Goal: Transaction & Acquisition: Obtain resource

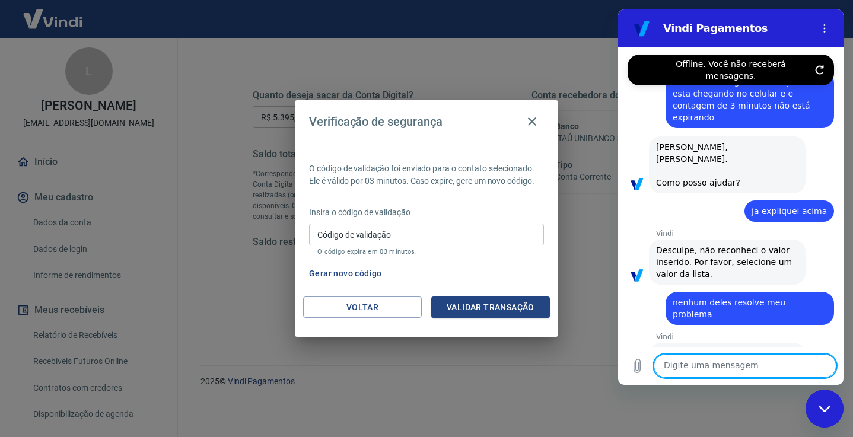
scroll to position [19, 0]
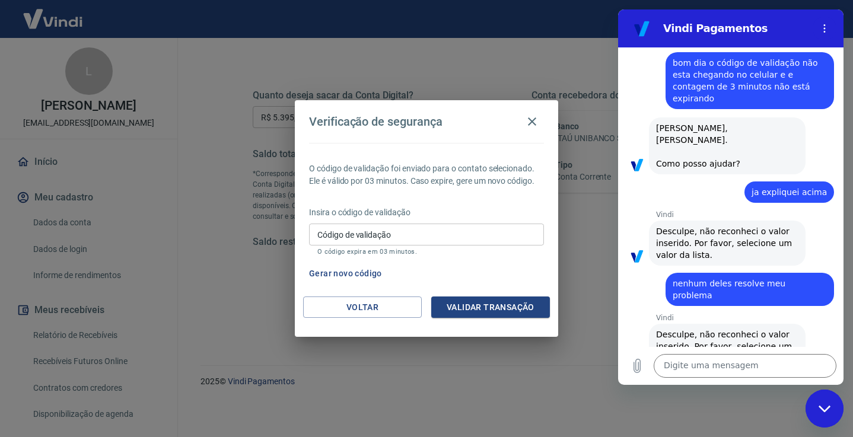
click at [586, 382] on div "Verificação de segurança O código de validação foi enviado para o contato selec…" at bounding box center [426, 218] width 853 height 437
click at [821, 408] on icon "Fechar janela de mensagens" at bounding box center [824, 408] width 12 height 7
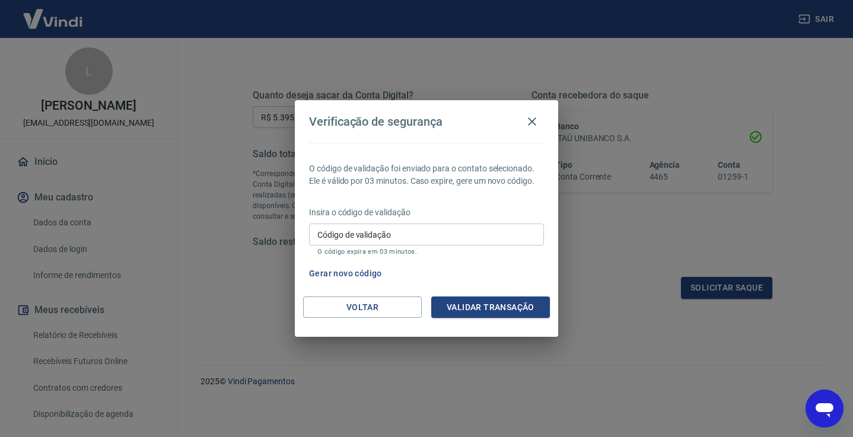
click at [811, 133] on div "Verificação de segurança O código de validação foi enviado para o contato selec…" at bounding box center [426, 218] width 853 height 437
click at [536, 119] on icon "button" at bounding box center [532, 121] width 8 height 8
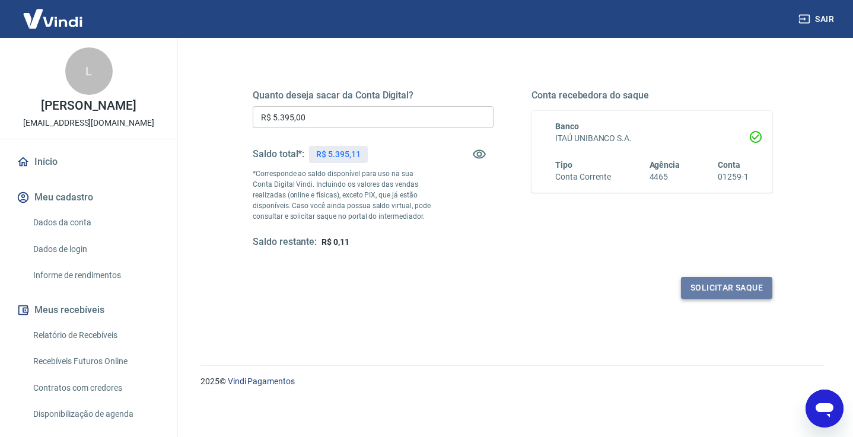
click at [718, 288] on button "Solicitar saque" at bounding box center [726, 288] width 91 height 22
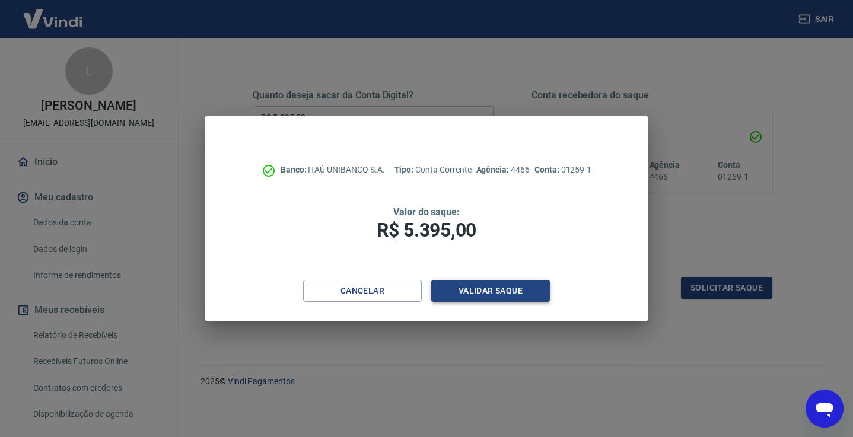
click at [485, 292] on button "Validar saque" at bounding box center [490, 291] width 119 height 22
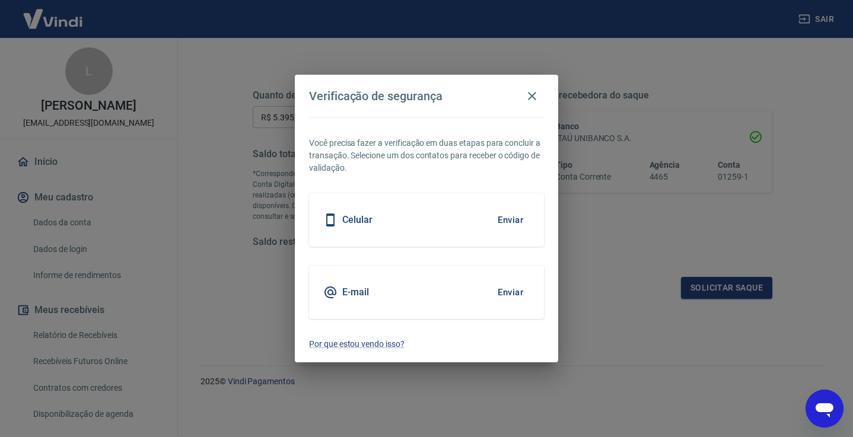
click at [512, 220] on button "Enviar" at bounding box center [510, 220] width 39 height 25
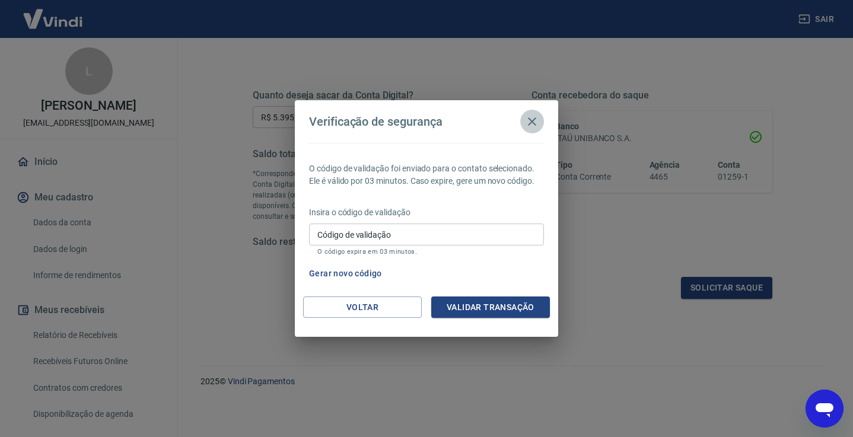
click at [530, 122] on icon "button" at bounding box center [532, 122] width 14 height 14
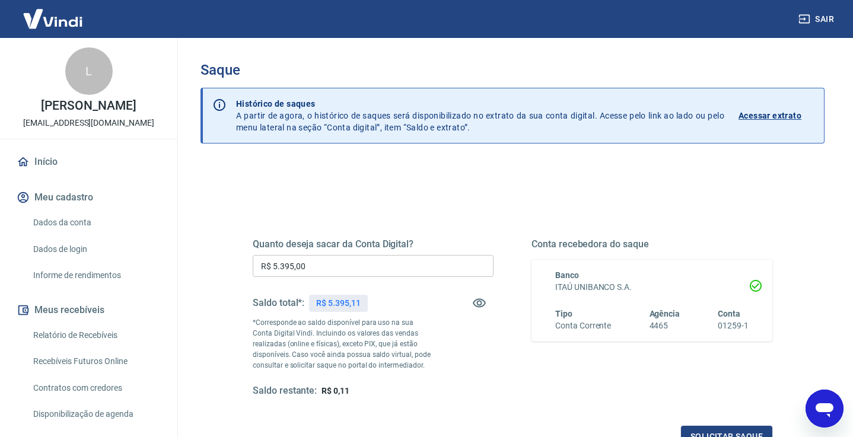
scroll to position [0, 0]
click at [823, 20] on button "Sair" at bounding box center [817, 19] width 43 height 22
click at [298, 262] on input "R$ 0,00" at bounding box center [373, 266] width 241 height 22
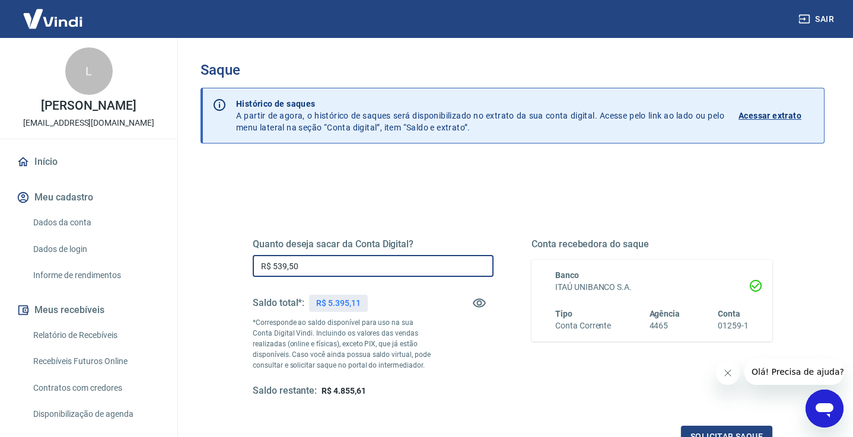
type input "R$ 5.395,00"
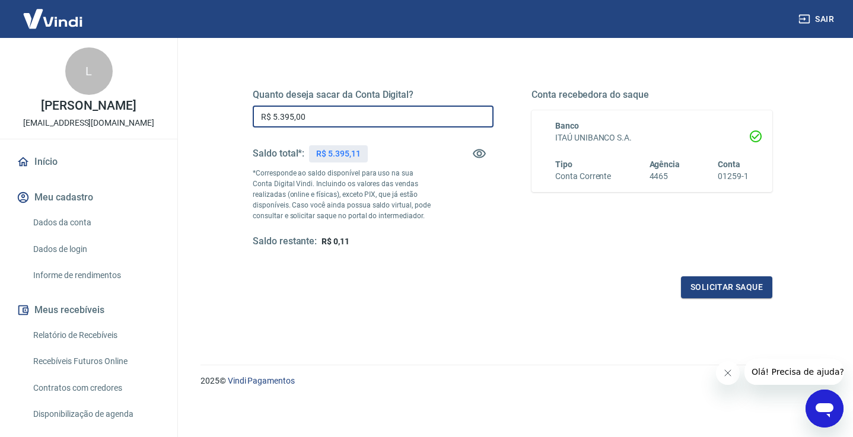
scroll to position [149, 0]
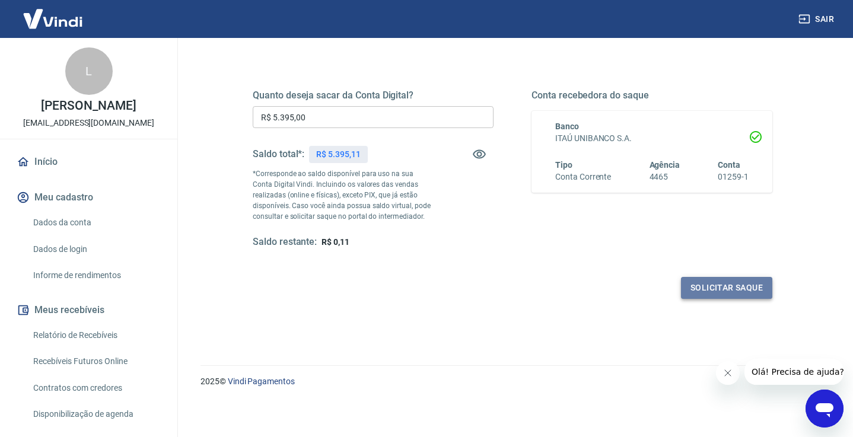
click at [715, 286] on button "Solicitar saque" at bounding box center [726, 288] width 91 height 22
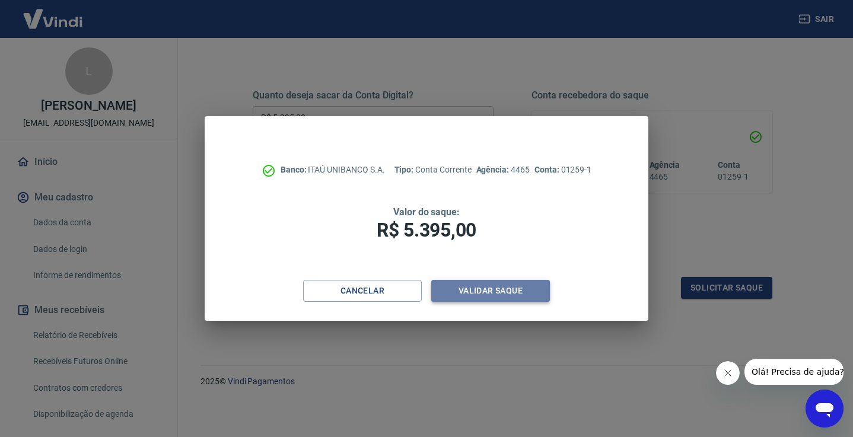
click at [489, 291] on button "Validar saque" at bounding box center [490, 291] width 119 height 22
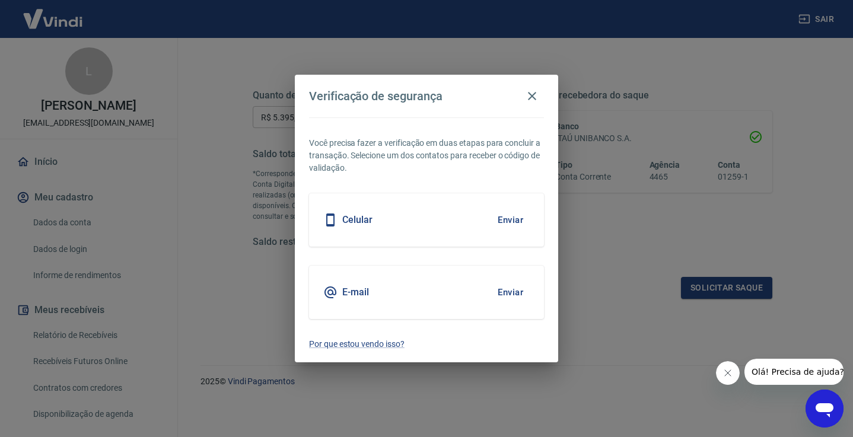
click at [513, 219] on button "Enviar" at bounding box center [510, 220] width 39 height 25
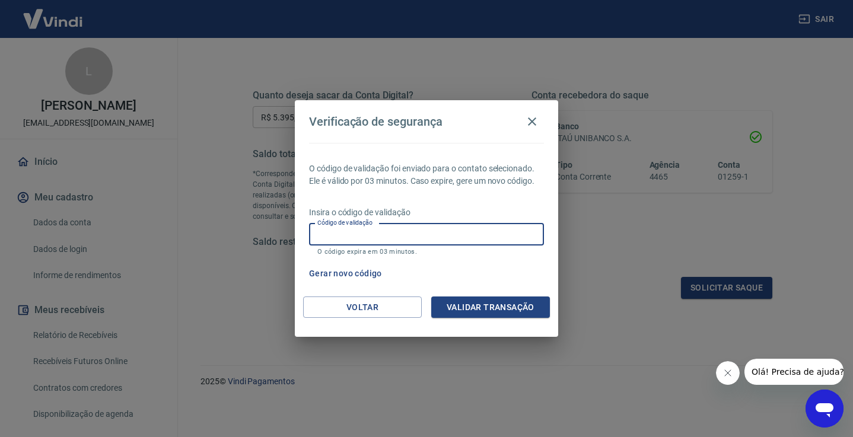
click at [448, 231] on input "Código de validação" at bounding box center [426, 235] width 235 height 22
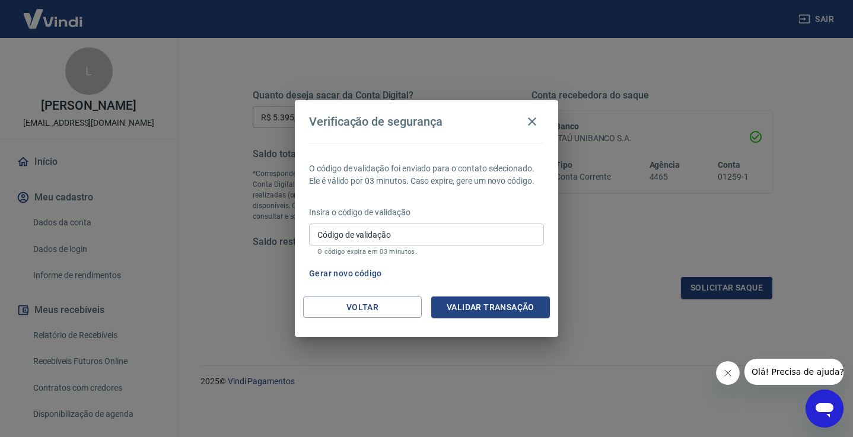
click at [399, 253] on p "O código expira em 03 minutos." at bounding box center [426, 252] width 218 height 8
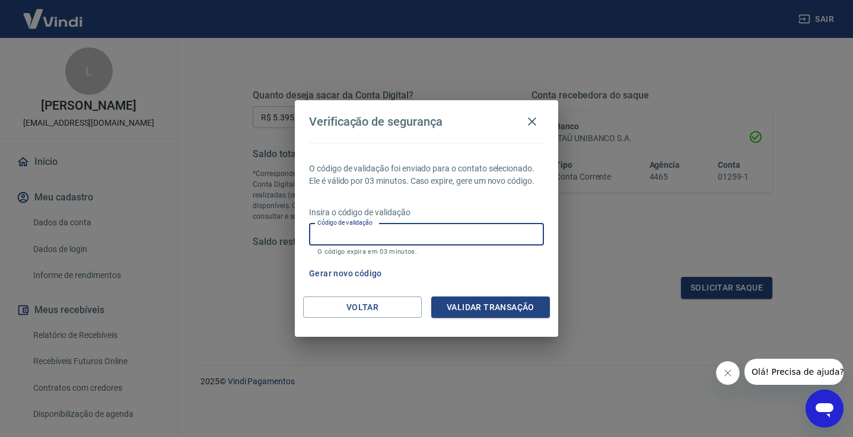
click at [402, 234] on input "Código de validação" at bounding box center [426, 235] width 235 height 22
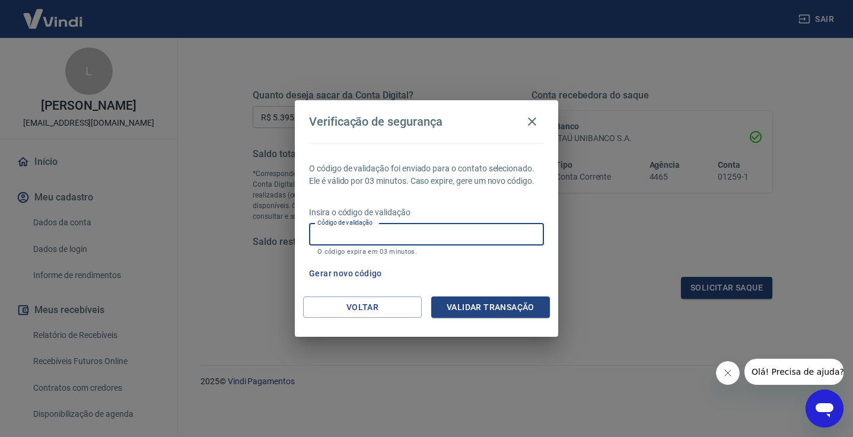
click at [402, 234] on input "Código de validação" at bounding box center [426, 235] width 235 height 22
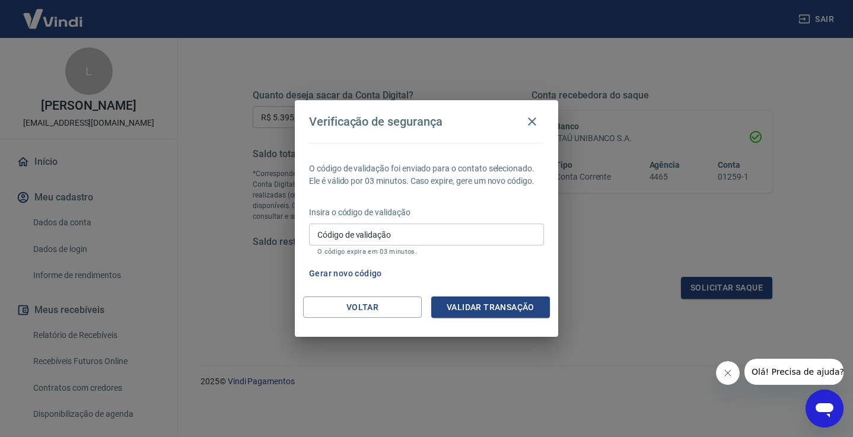
click at [377, 250] on p "O código expira em 03 minutos." at bounding box center [426, 252] width 218 height 8
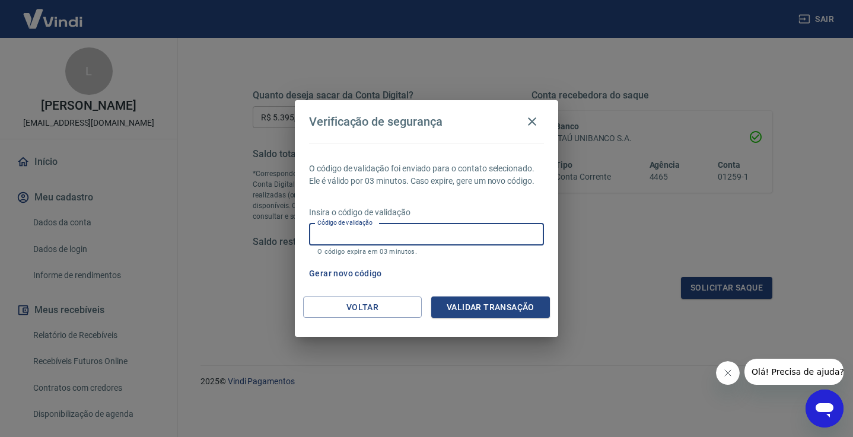
click at [378, 231] on input "Código de validação" at bounding box center [426, 235] width 235 height 22
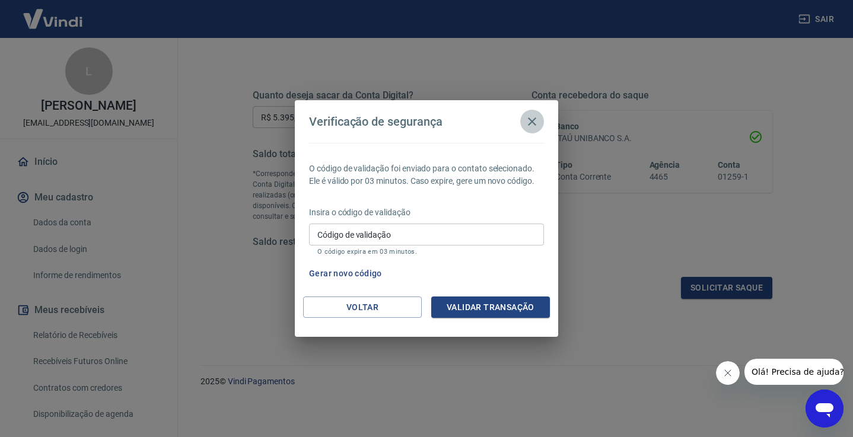
click at [530, 119] on icon "button" at bounding box center [532, 121] width 8 height 8
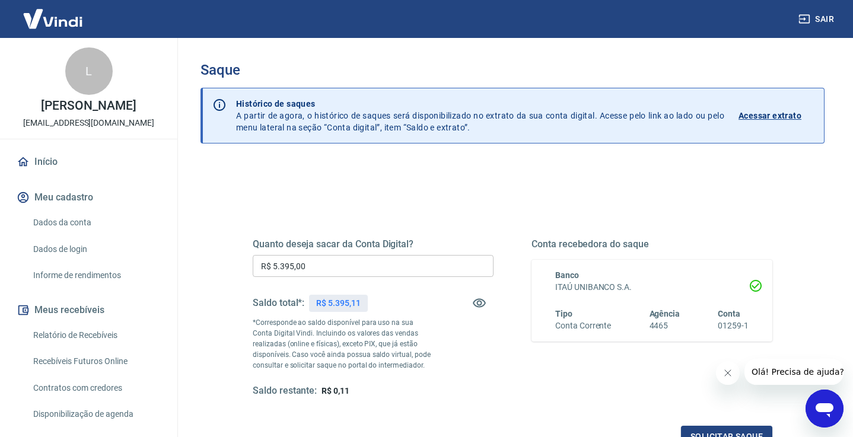
scroll to position [0, 0]
click at [793, 371] on span "Olá! Precisa de ajuda?" at bounding box center [798, 371] width 93 height 9
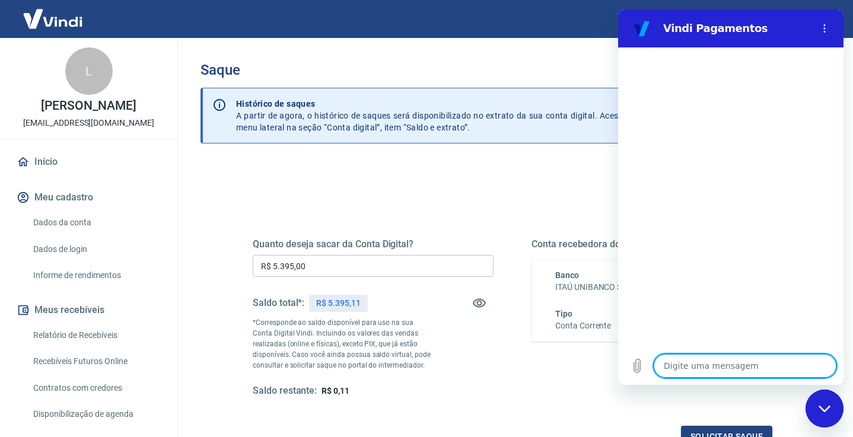
click at [713, 367] on textarea at bounding box center [745, 366] width 183 height 24
type textarea "o"
type textarea "x"
type textarea "oi"
type textarea "x"
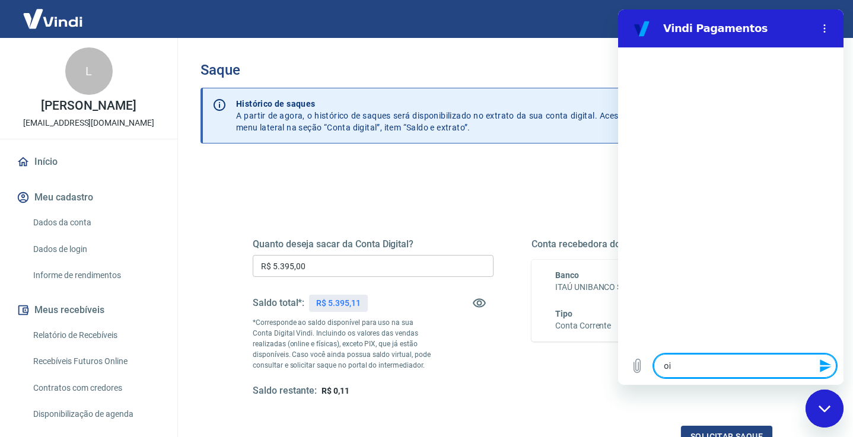
type textarea "oi"
click at [825, 363] on icon "Enviar mensagem" at bounding box center [825, 366] width 11 height 13
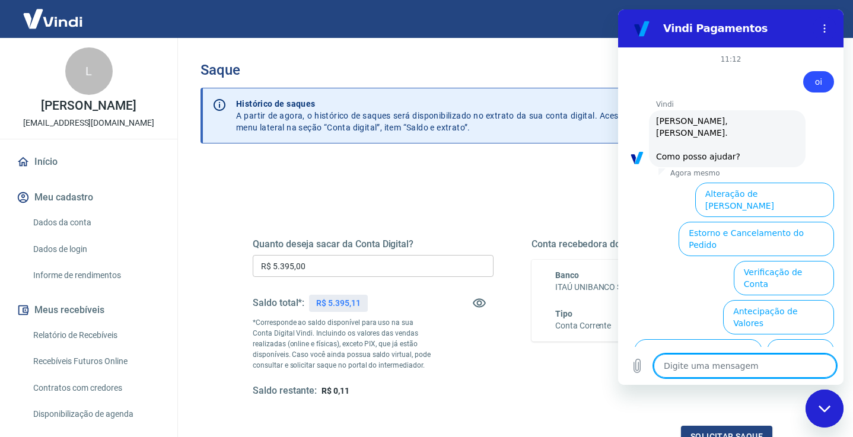
scroll to position [68, 0]
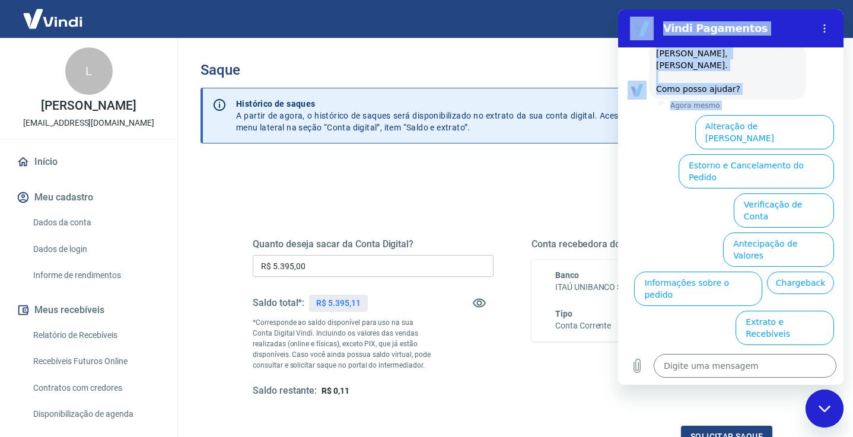
drag, startPoint x: 842, startPoint y: 300, endPoint x: 848, endPoint y: 333, distance: 33.2
click at [844, 333] on html "Vindi Pagamentos 11:12 diz: oi Enviado · Agora mesmo [PERSON_NAME] diz: [PERSON…" at bounding box center [730, 197] width 225 height 376
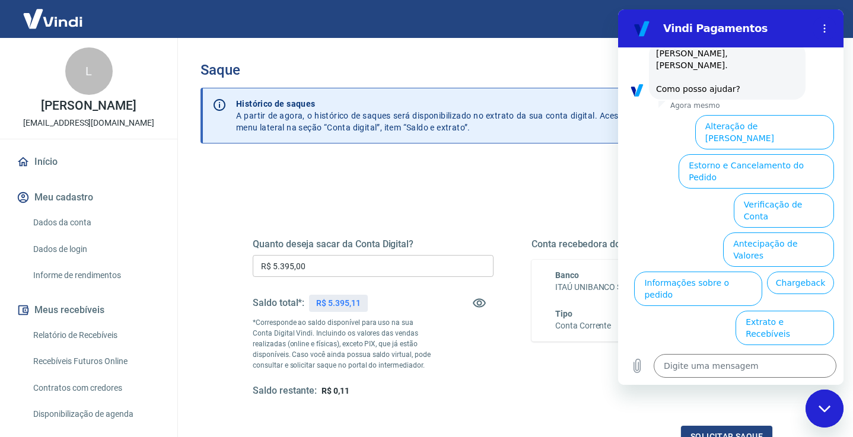
drag, startPoint x: 837, startPoint y: 236, endPoint x: 835, endPoint y: 265, distance: 28.5
click at [835, 265] on div "Alteração de Dados Cadastrais Estorno e Cancelamento do Pedido Verificação de C…" at bounding box center [730, 287] width 225 height 355
click at [786, 311] on button "Extrato e Recebíveis" at bounding box center [785, 328] width 98 height 34
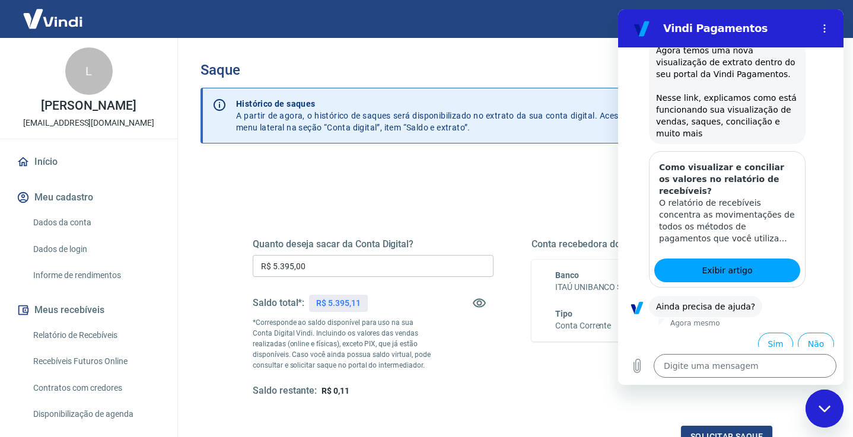
scroll to position [173, 0]
click at [765, 333] on button "Sim" at bounding box center [775, 344] width 35 height 23
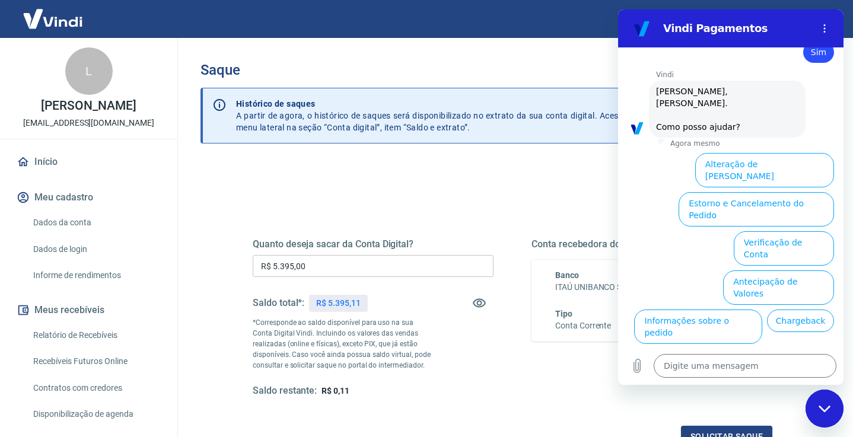
scroll to position [483, 0]
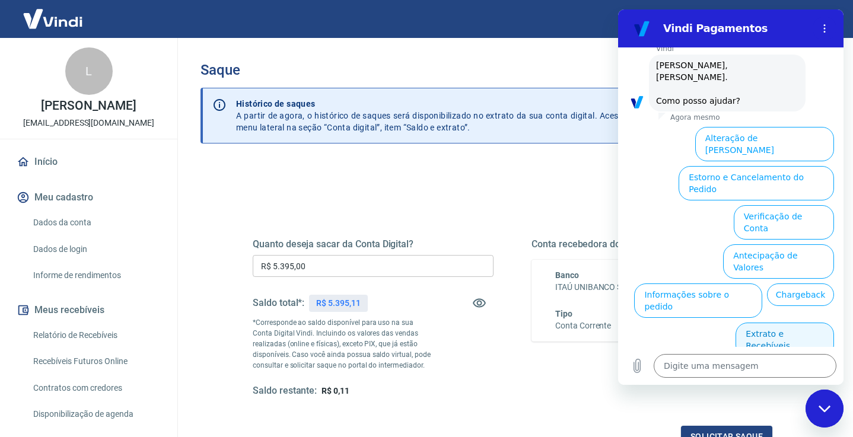
click at [774, 323] on button "Extrato e Recebíveis" at bounding box center [785, 340] width 98 height 34
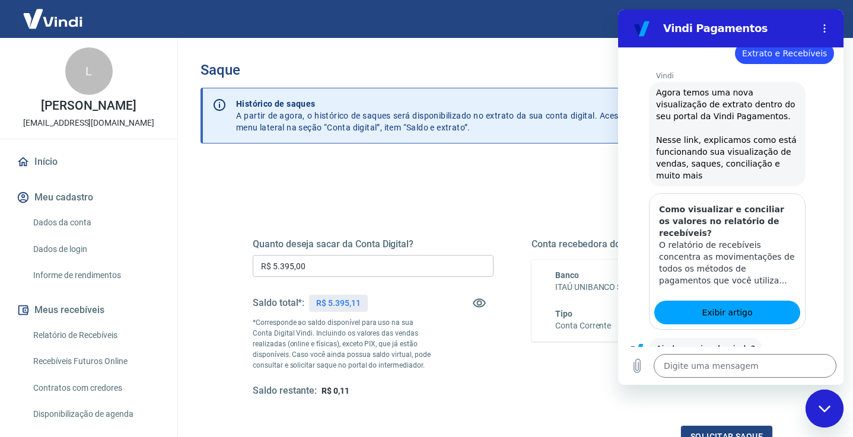
scroll to position [589, 0]
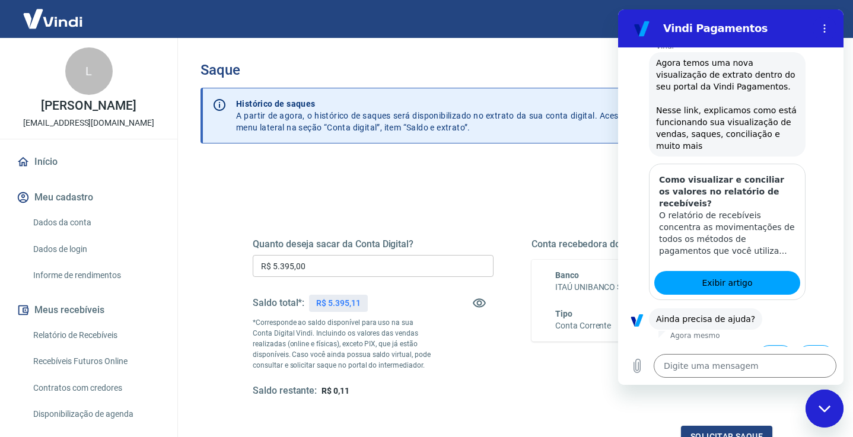
click at [774, 345] on button "Sim" at bounding box center [775, 356] width 35 height 23
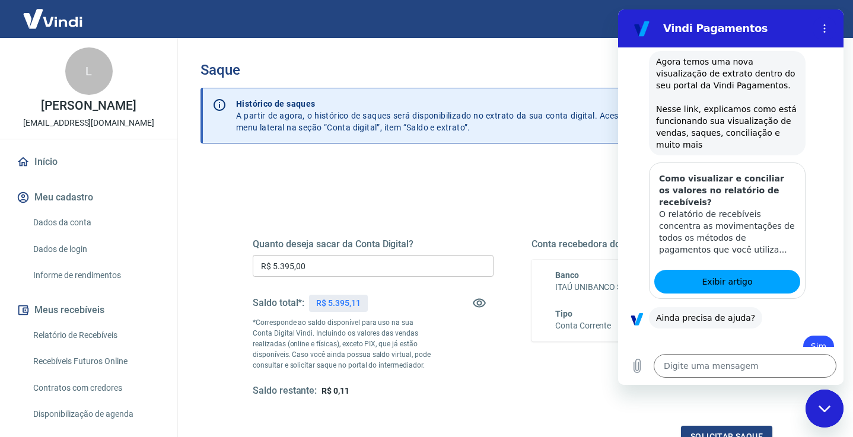
type textarea "x"
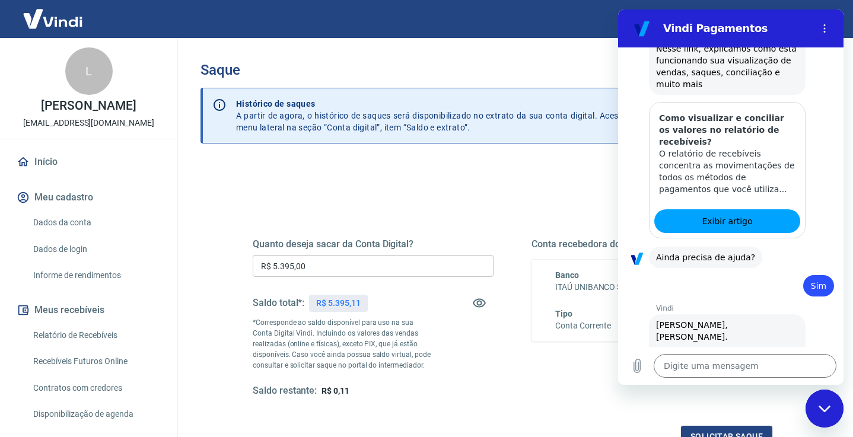
scroll to position [898, 0]
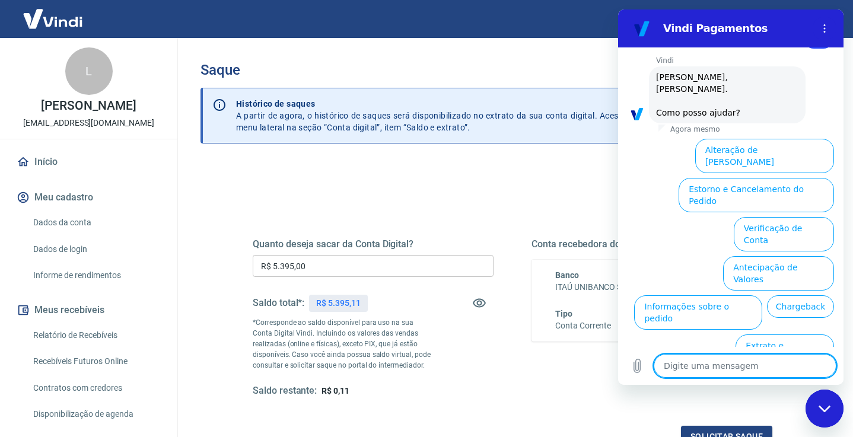
click at [715, 370] on textarea at bounding box center [745, 366] width 183 height 24
type textarea "e"
type textarea "x"
type textarea "es"
type textarea "x"
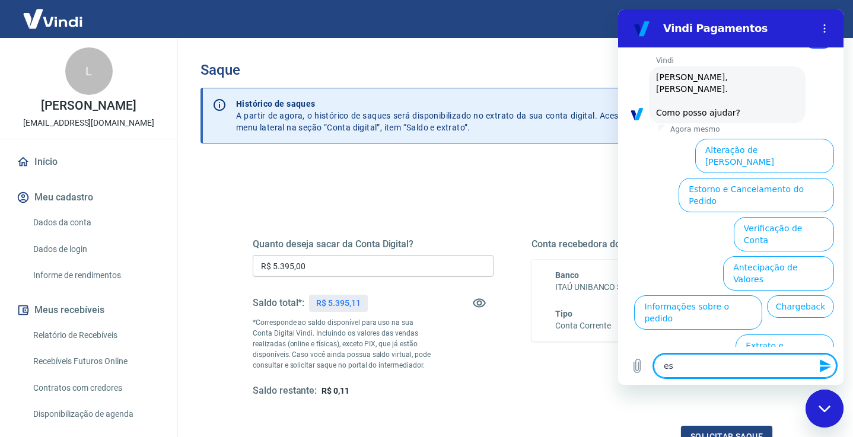
type textarea "ess"
type textarea "x"
type textarea "esse"
type textarea "x"
type textarea "esse"
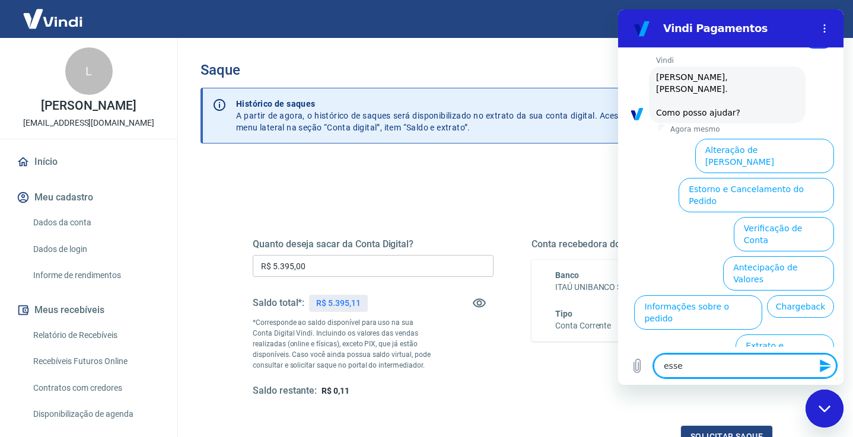
type textarea "x"
type textarea "esse a"
type textarea "x"
type textarea "esse at"
type textarea "x"
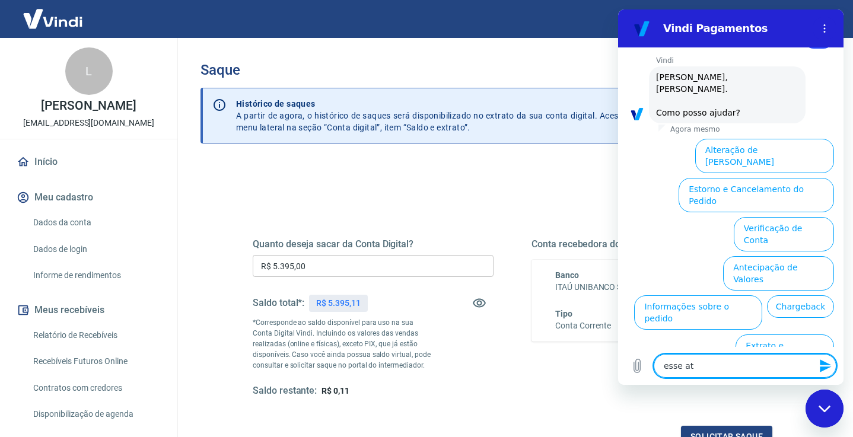
type textarea "esse ate"
type textarea "x"
type textarea "esse aten"
type textarea "x"
type textarea "esse atend"
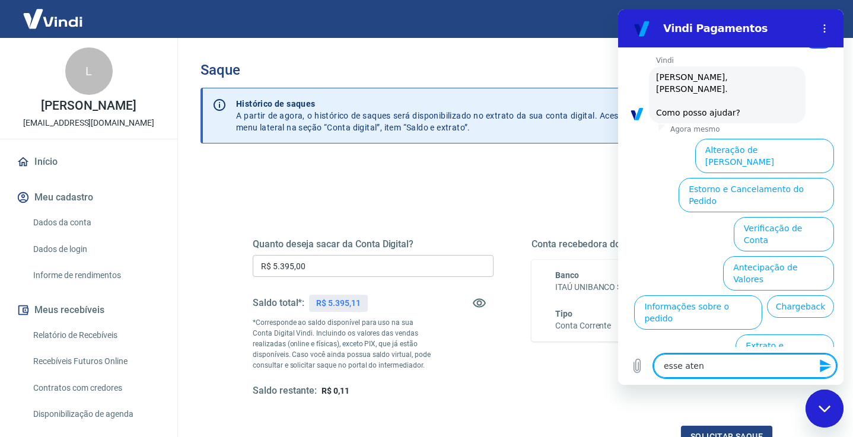
type textarea "x"
type textarea "esse atendi"
type textarea "x"
type textarea "esse atendim"
type textarea "x"
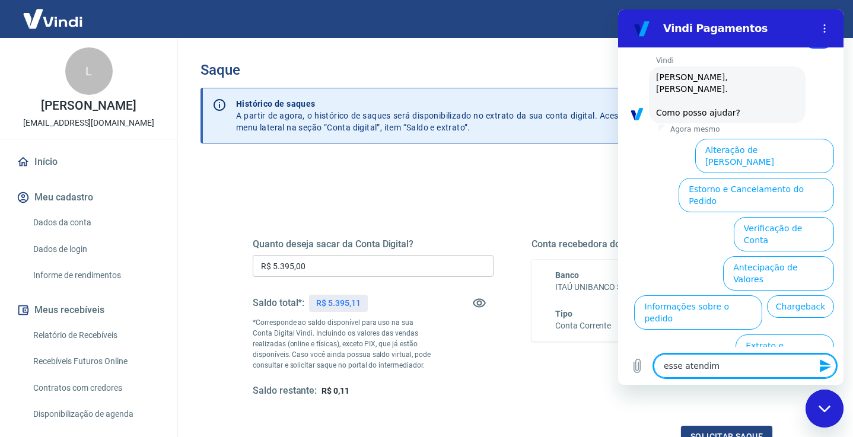
type textarea "esse atendime"
type textarea "x"
type textarea "esse atendimen"
type textarea "x"
type textarea "esse atendiment"
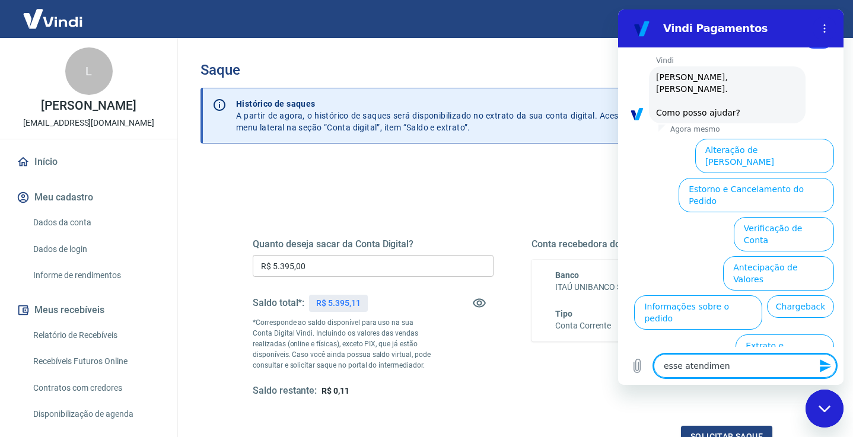
type textarea "x"
type textarea "esse atendimento"
type textarea "x"
type textarea "esse atendimento"
type textarea "x"
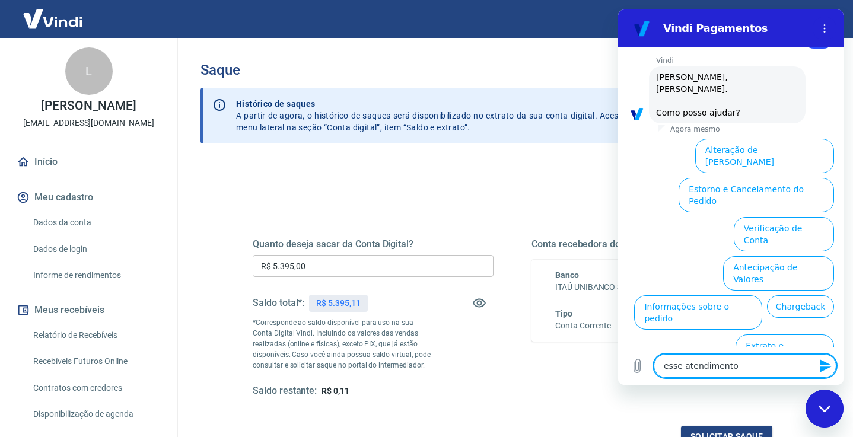
type textarea "esse atendimento e"
type textarea "x"
type textarea "esse atendimento e"
type textarea "x"
type textarea "esse atendimento e u"
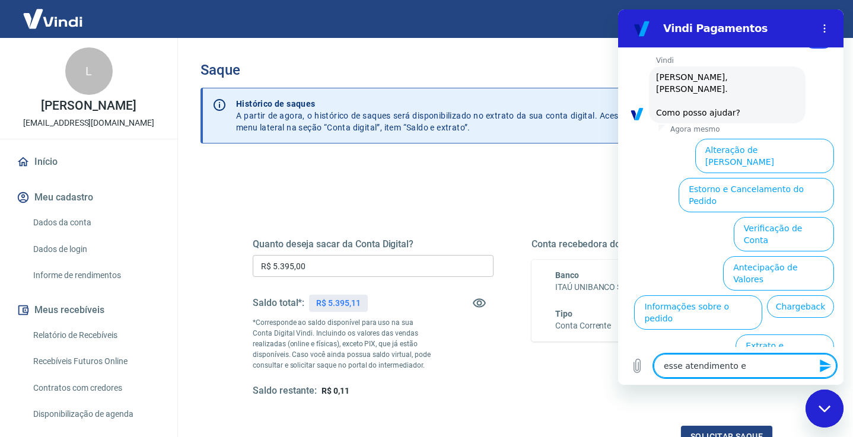
type textarea "x"
type textarea "esse atendimento e um"
type textarea "x"
type textarea "esse atendimento e um"
type textarea "x"
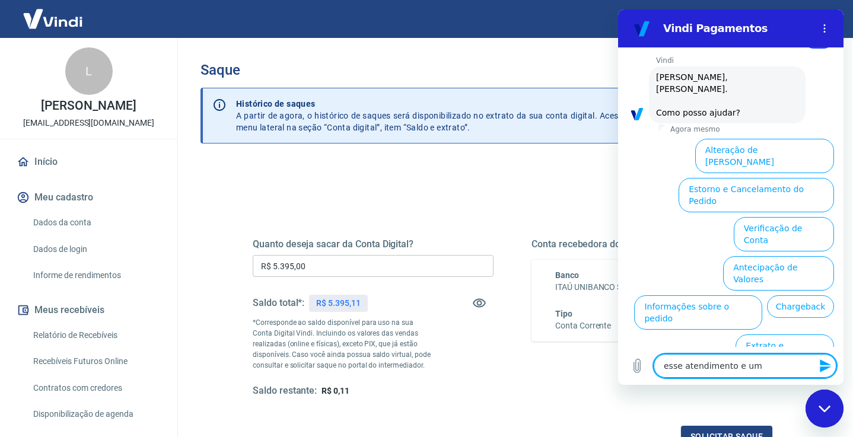
type textarea "esse atendimento e um l"
type textarea "x"
type textarea "esse atendimento e um li"
type textarea "x"
type textarea "esse atendimento e um lix"
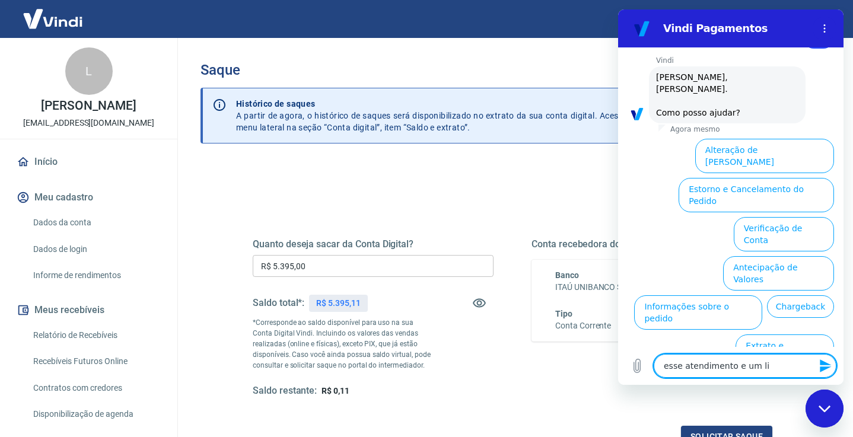
type textarea "x"
type textarea "esse atendimento e um lixo"
type textarea "x"
type textarea "esse atendimento e um lixo"
click at [837, 405] on div "Fechar janela de mensagens" at bounding box center [825, 409] width 36 height 36
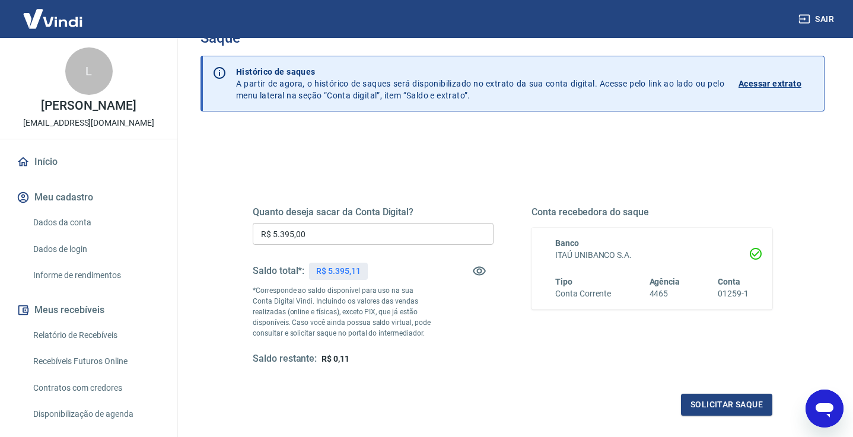
scroll to position [36, 0]
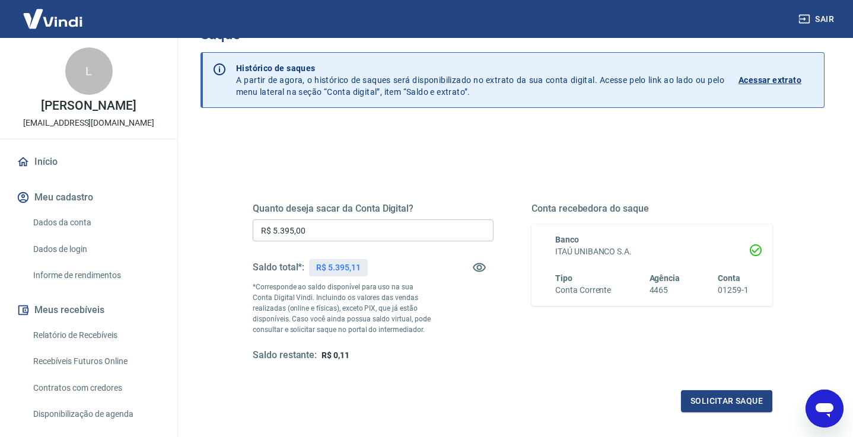
click at [815, 406] on icon "Abrir janela de mensagens" at bounding box center [824, 408] width 21 height 21
type textarea "x"
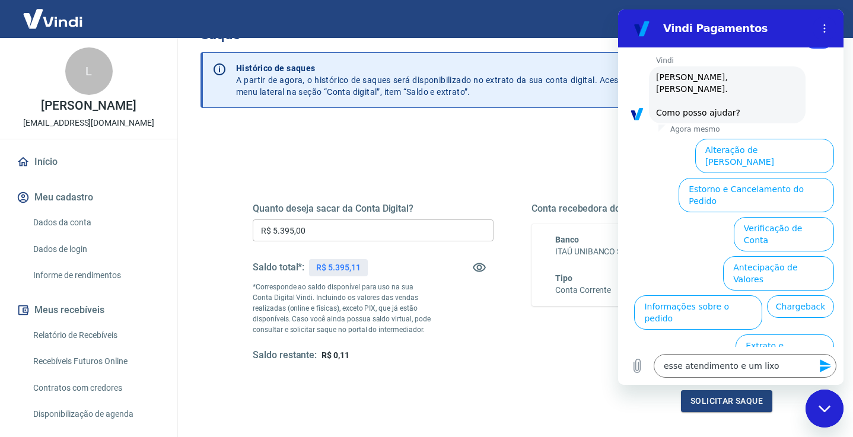
click at [820, 367] on icon "Enviar mensagem" at bounding box center [826, 366] width 14 height 14
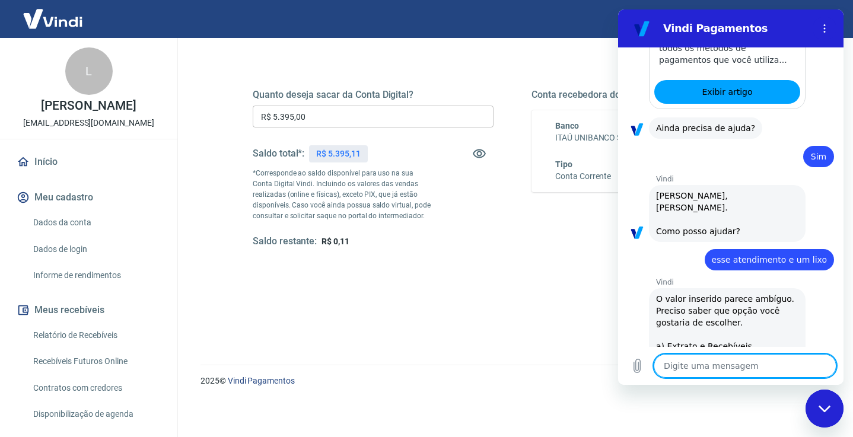
scroll to position [149, 0]
click at [823, 408] on icon "Fechar janela de mensagens" at bounding box center [825, 409] width 12 height 8
type textarea "x"
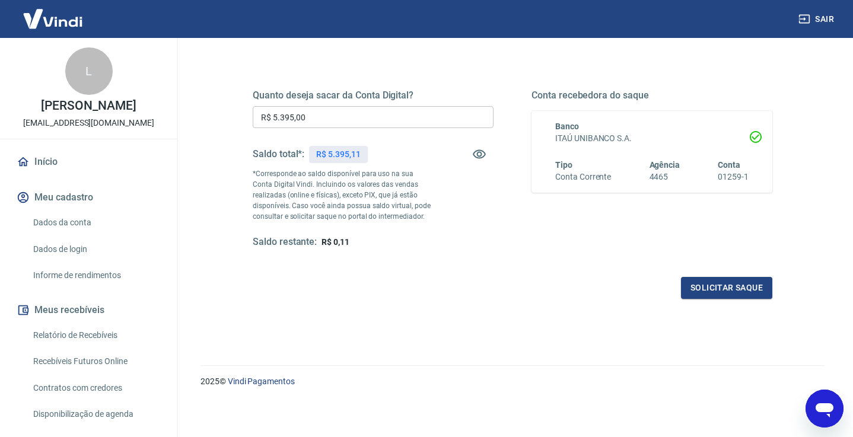
click at [616, 230] on div "Conta recebedora do saque Banco ITAÚ UNIBANCO S.A. Tipo Conta Corrente Agência …" at bounding box center [652, 169] width 241 height 159
click at [714, 286] on button "Solicitar saque" at bounding box center [726, 288] width 91 height 22
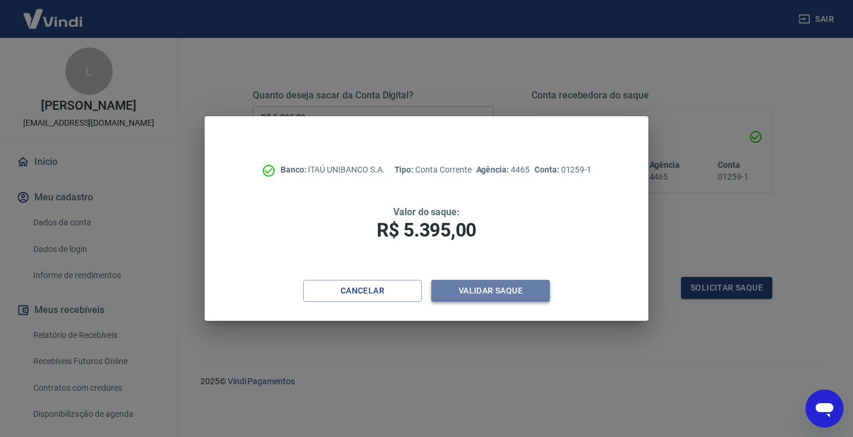
click at [468, 293] on button "Validar saque" at bounding box center [490, 291] width 119 height 22
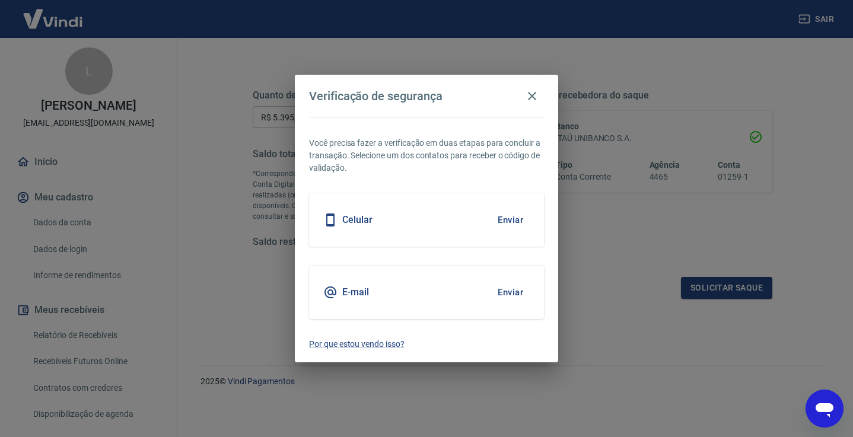
click at [508, 291] on button "Enviar" at bounding box center [510, 292] width 39 height 25
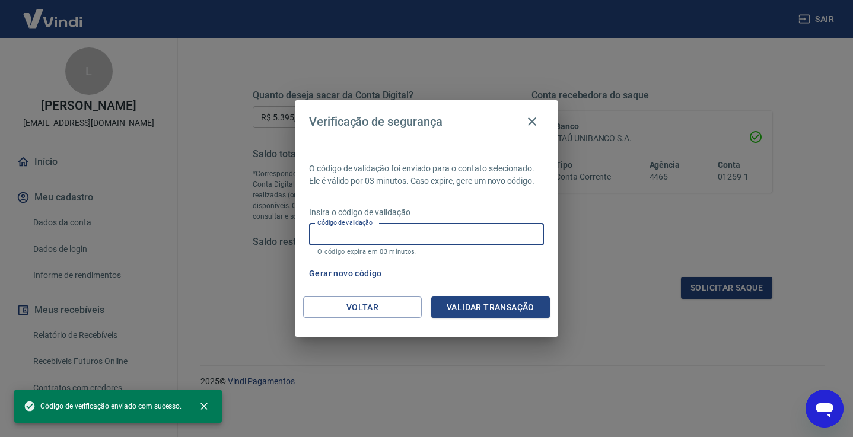
click at [351, 234] on input "Código de validação" at bounding box center [426, 235] width 235 height 22
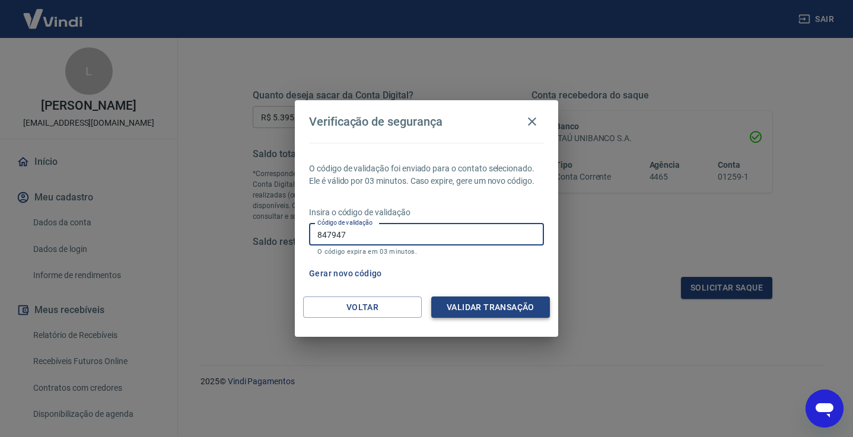
type input "847947"
click at [482, 309] on button "Validar transação" at bounding box center [490, 308] width 119 height 22
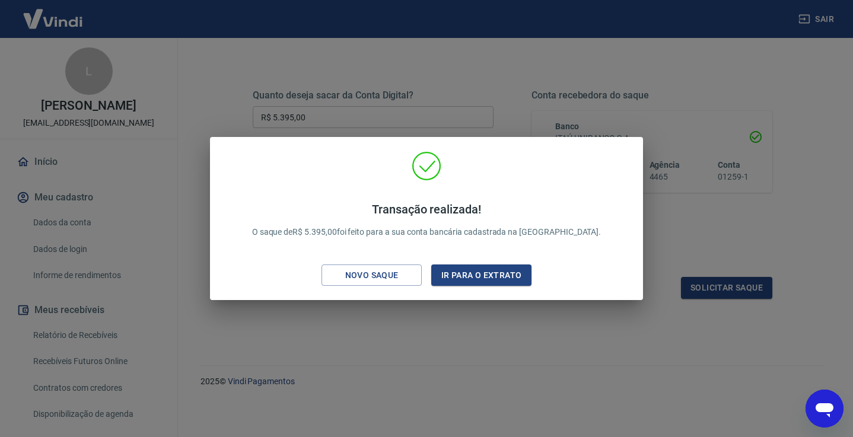
click at [473, 309] on div "Transação realizada! O saque de R$ 5.395,00 foi feito para a sua conta bancária…" at bounding box center [426, 218] width 853 height 437
